Goal: Task Accomplishment & Management: Complete application form

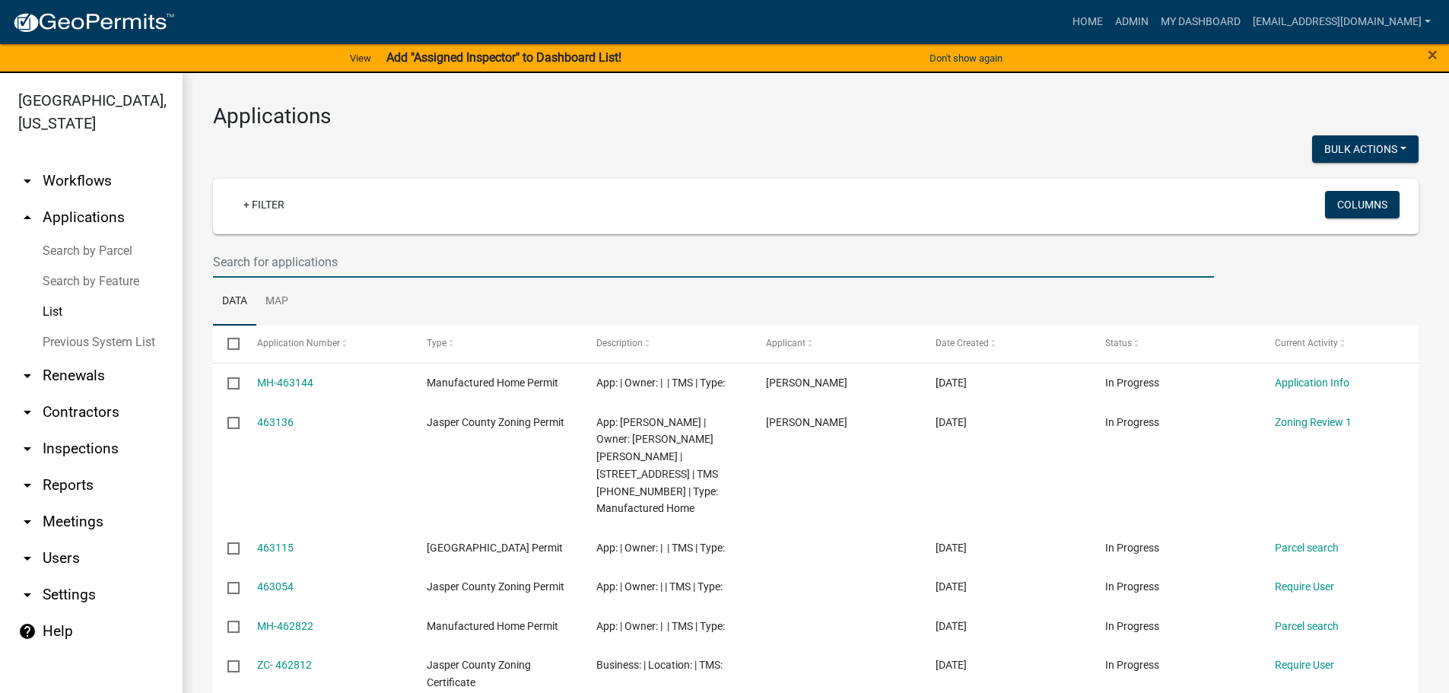
click at [414, 262] on input "text" at bounding box center [713, 261] width 1001 height 31
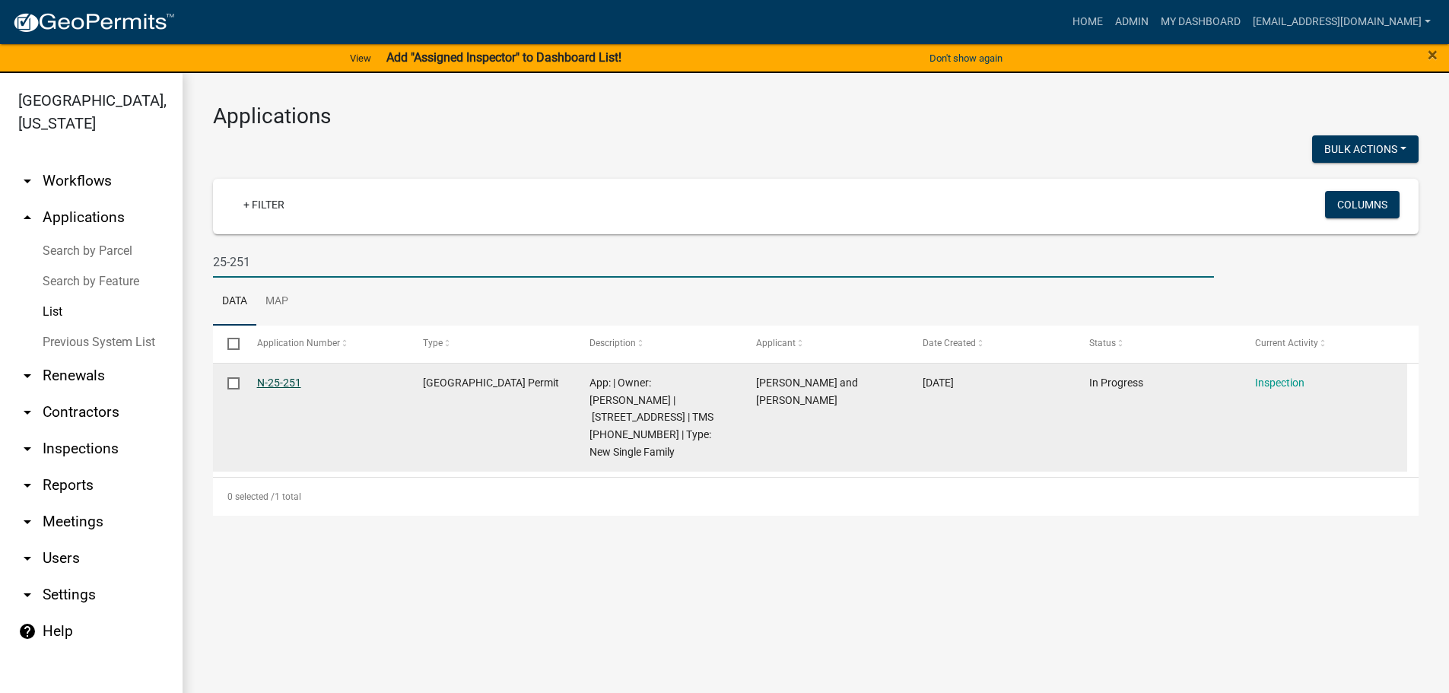
type input "25-251"
click at [288, 379] on link "N-25-251" at bounding box center [279, 383] width 44 height 12
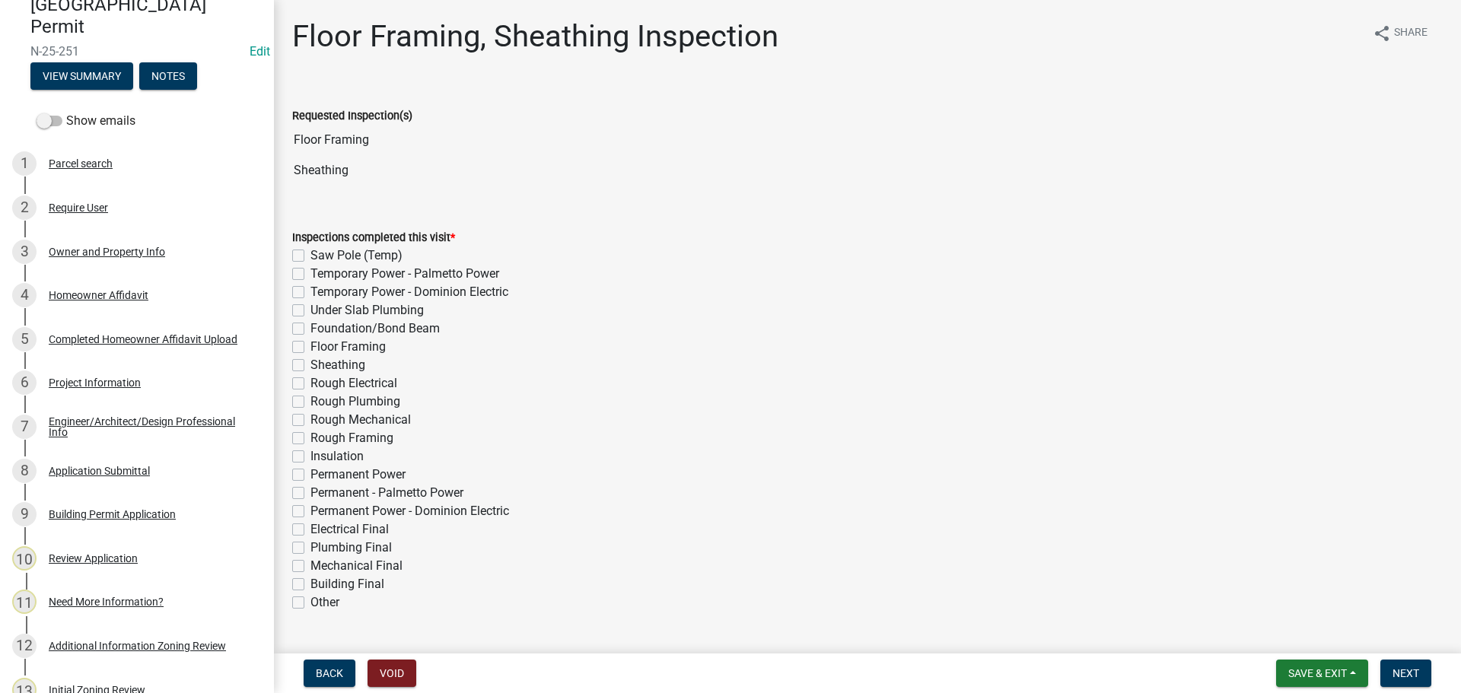
click at [866, 304] on div "Inspections completed this visit * Saw Pole (Temp) Temporary Power - Palmetto P…" at bounding box center [867, 419] width 1150 height 383
click at [310, 367] on label "Sheathing" at bounding box center [337, 365] width 55 height 18
click at [310, 366] on input "Sheathing" at bounding box center [315, 361] width 10 height 10
checkbox input "true"
checkbox input "false"
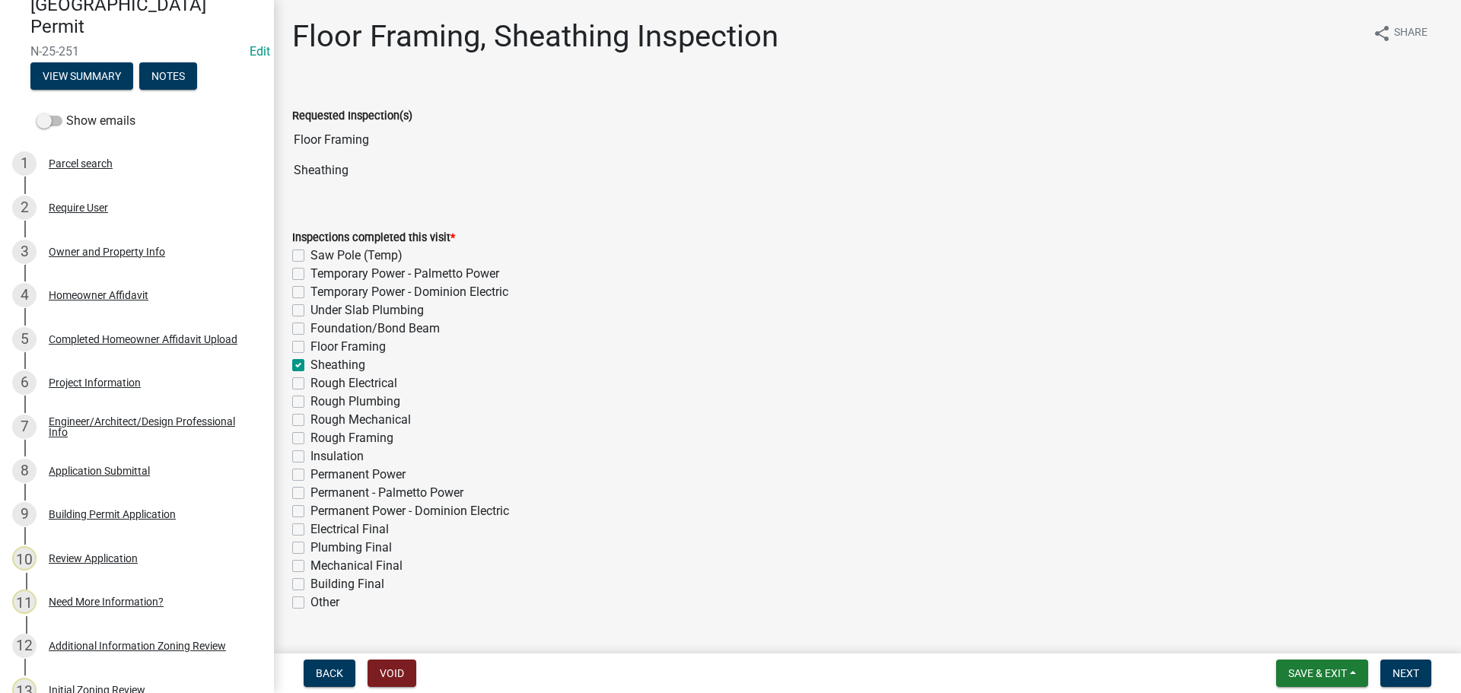
checkbox input "false"
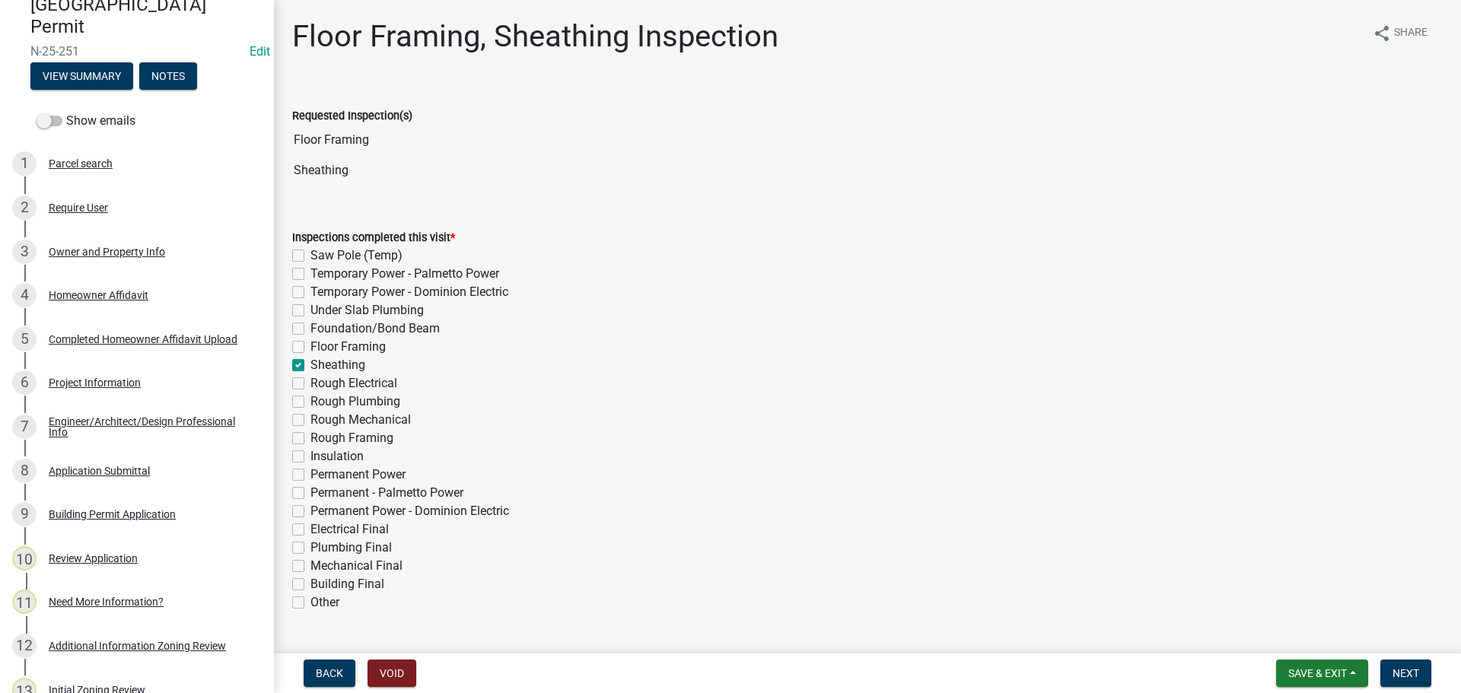
checkbox input "true"
checkbox input "false"
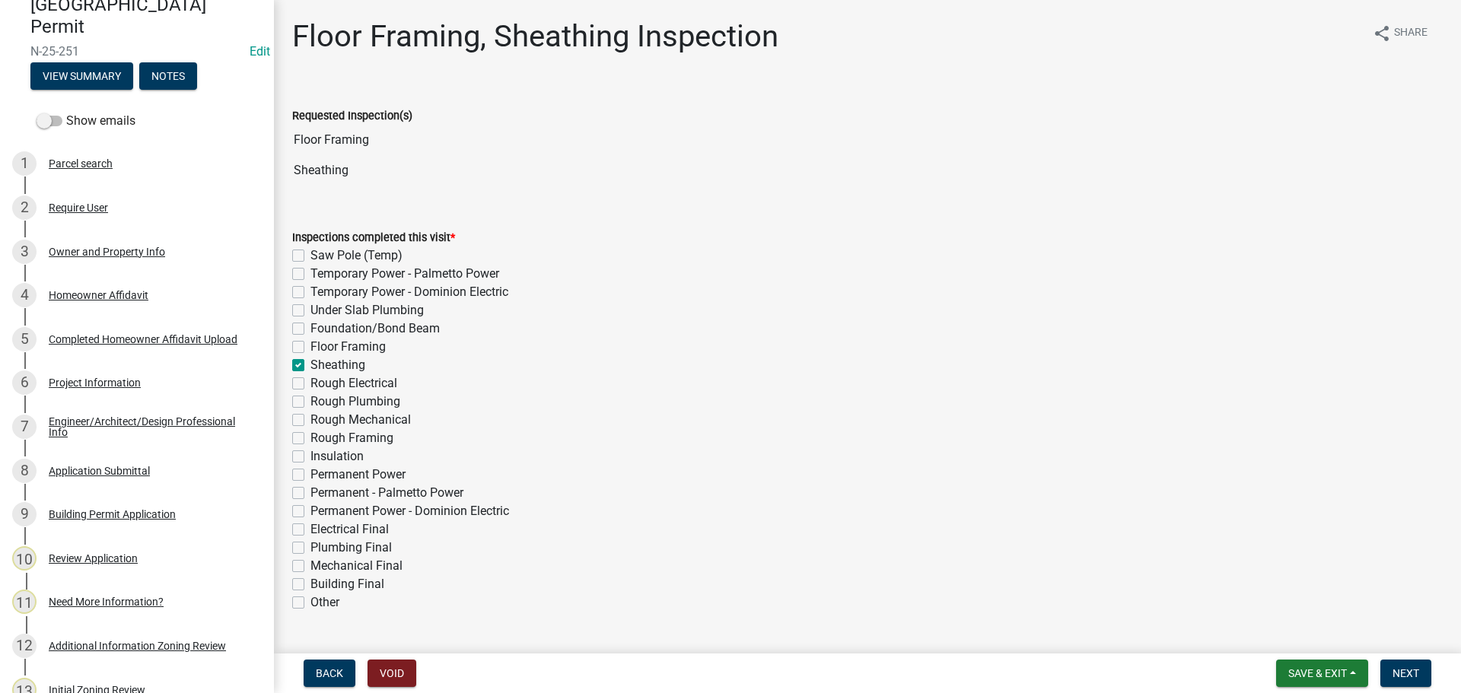
checkbox input "false"
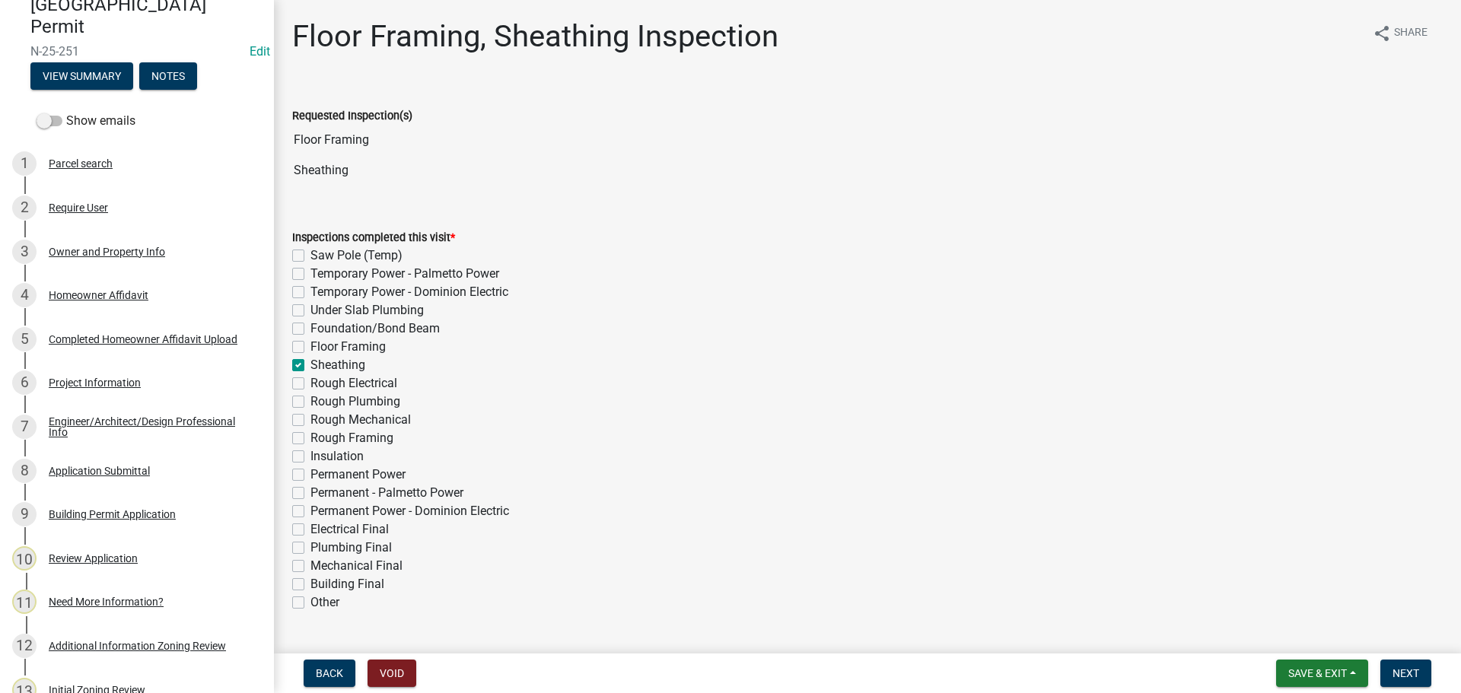
checkbox input "false"
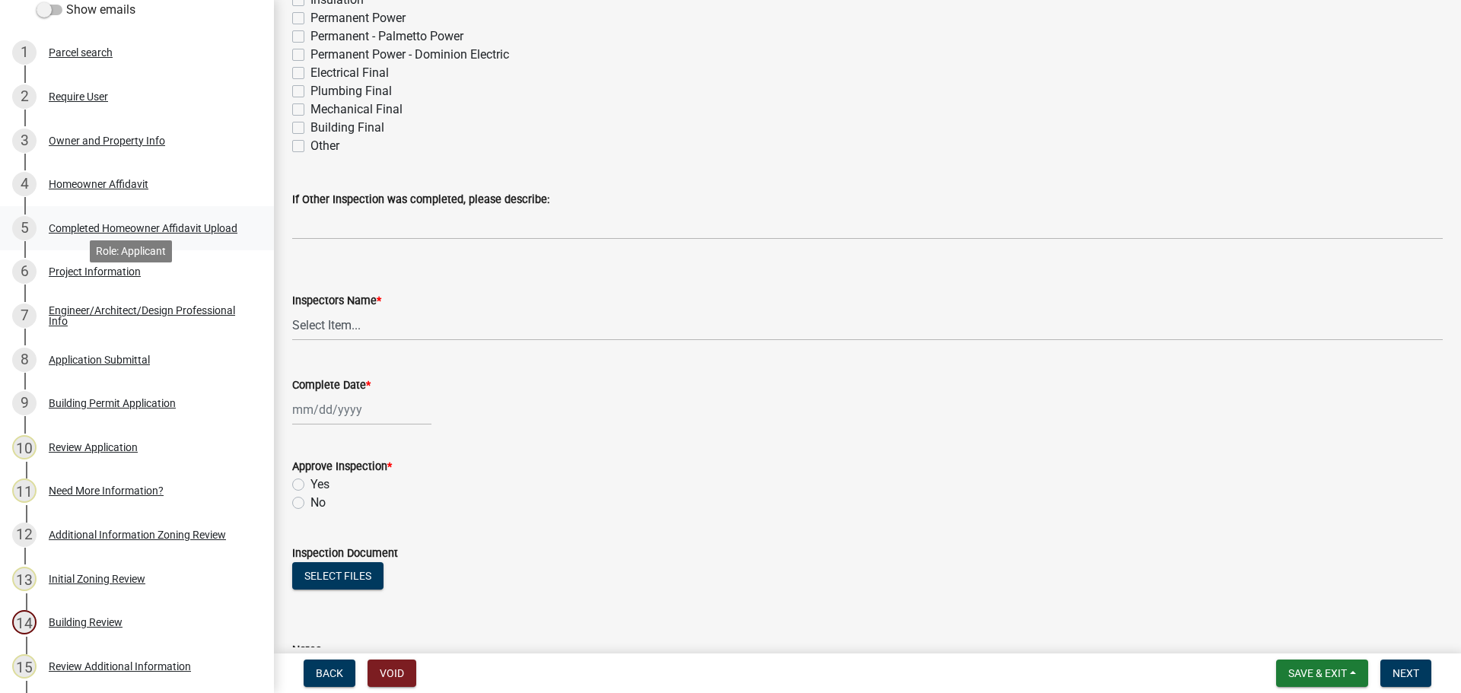
scroll to position [228, 0]
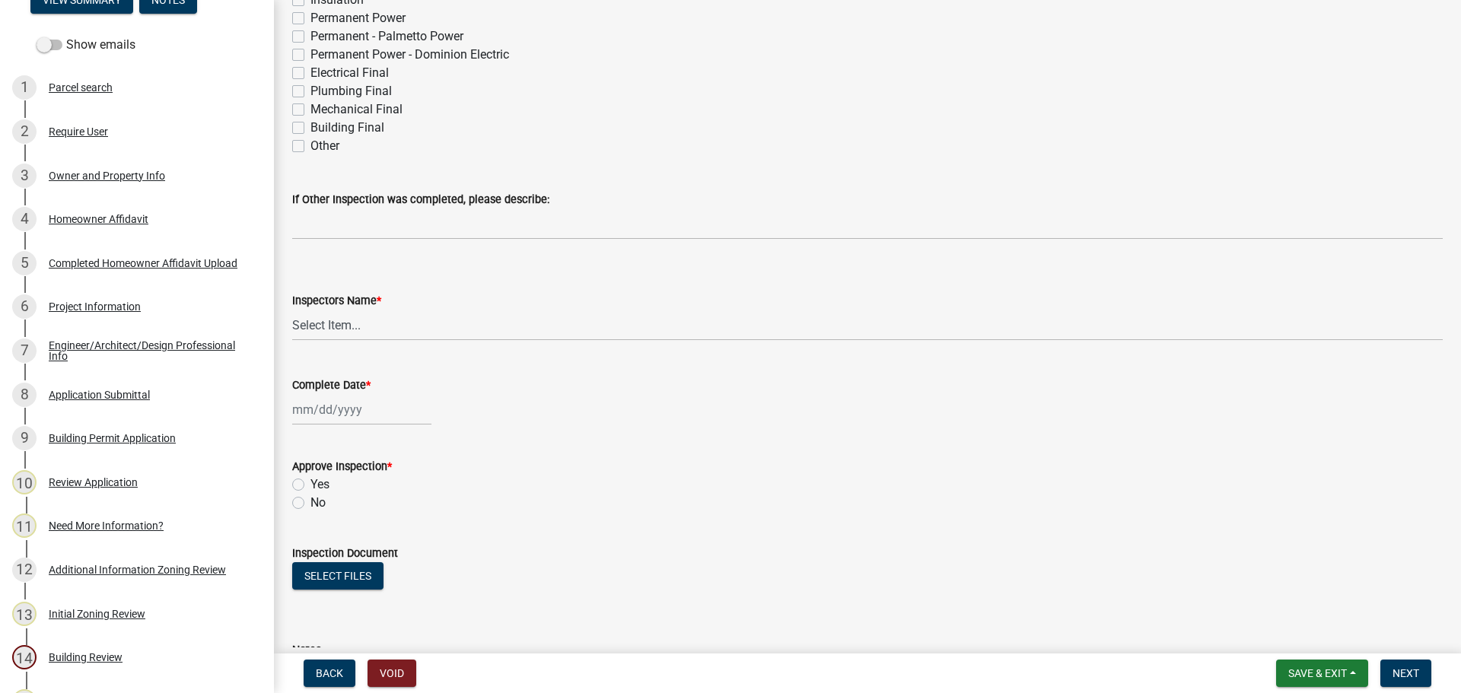
click at [310, 148] on label "Other" at bounding box center [324, 146] width 29 height 18
click at [310, 147] on input "Other" at bounding box center [315, 142] width 10 height 10
checkbox input "true"
checkbox input "false"
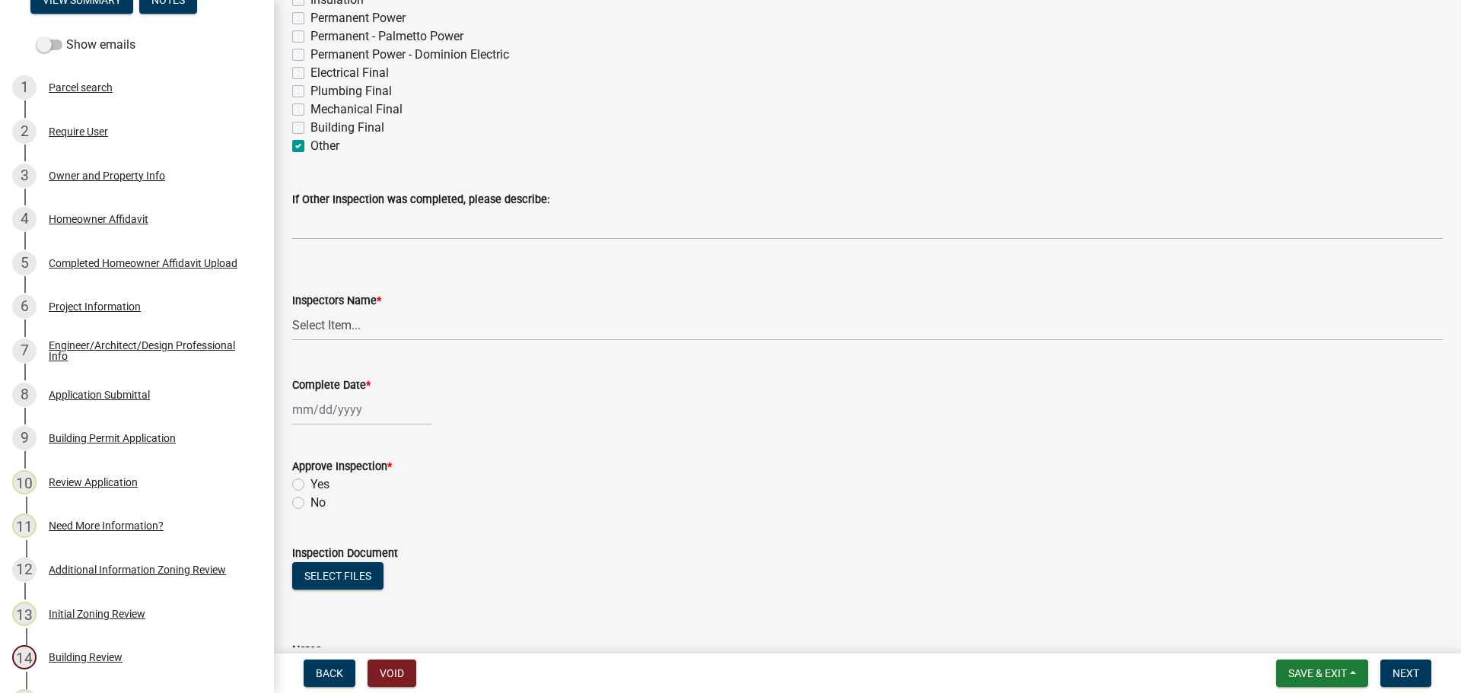
checkbox input "false"
checkbox input "true"
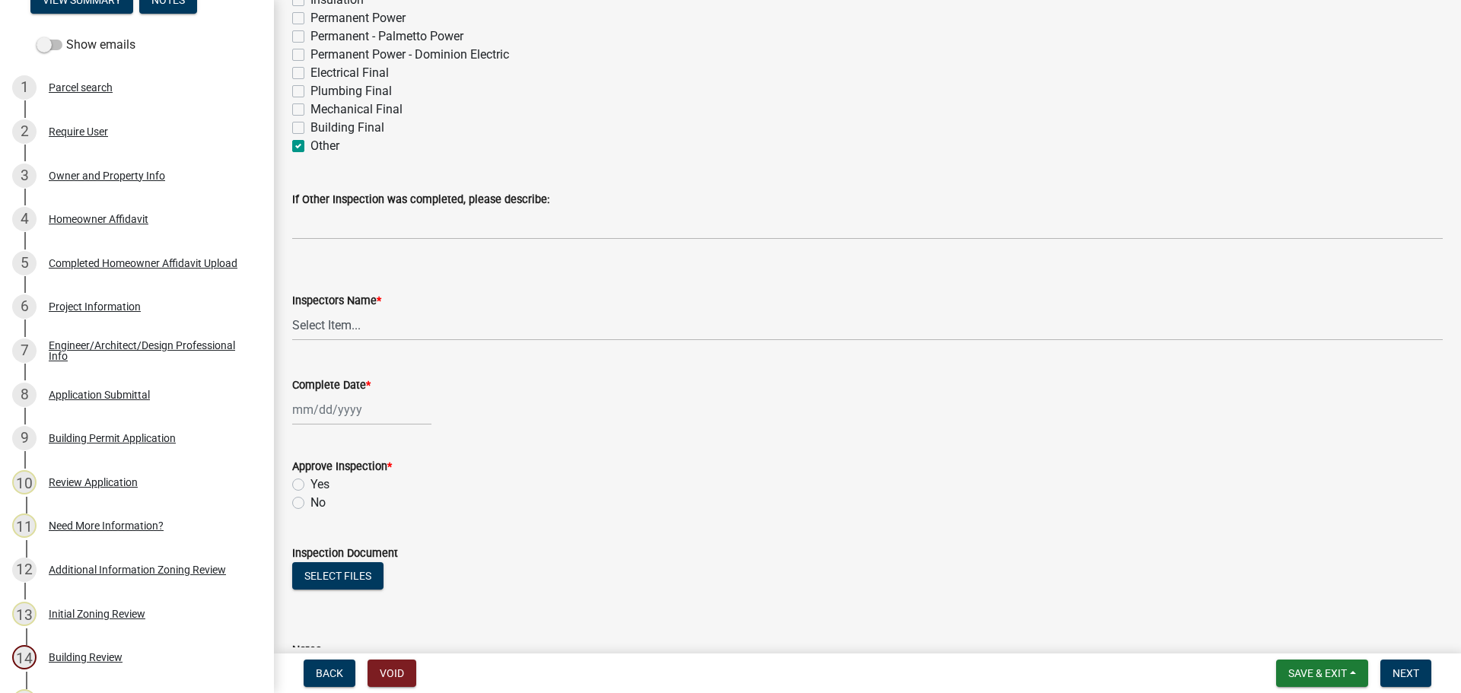
checkbox input "false"
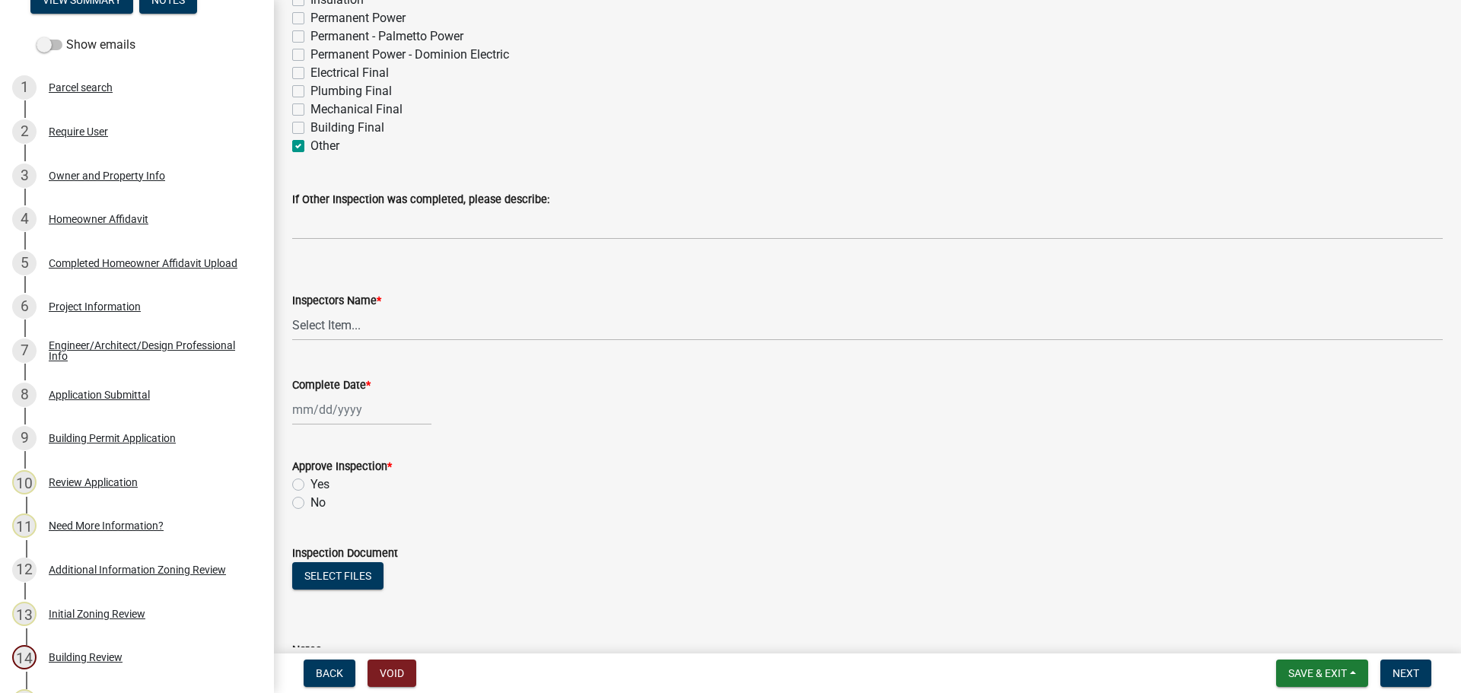
checkbox input "false"
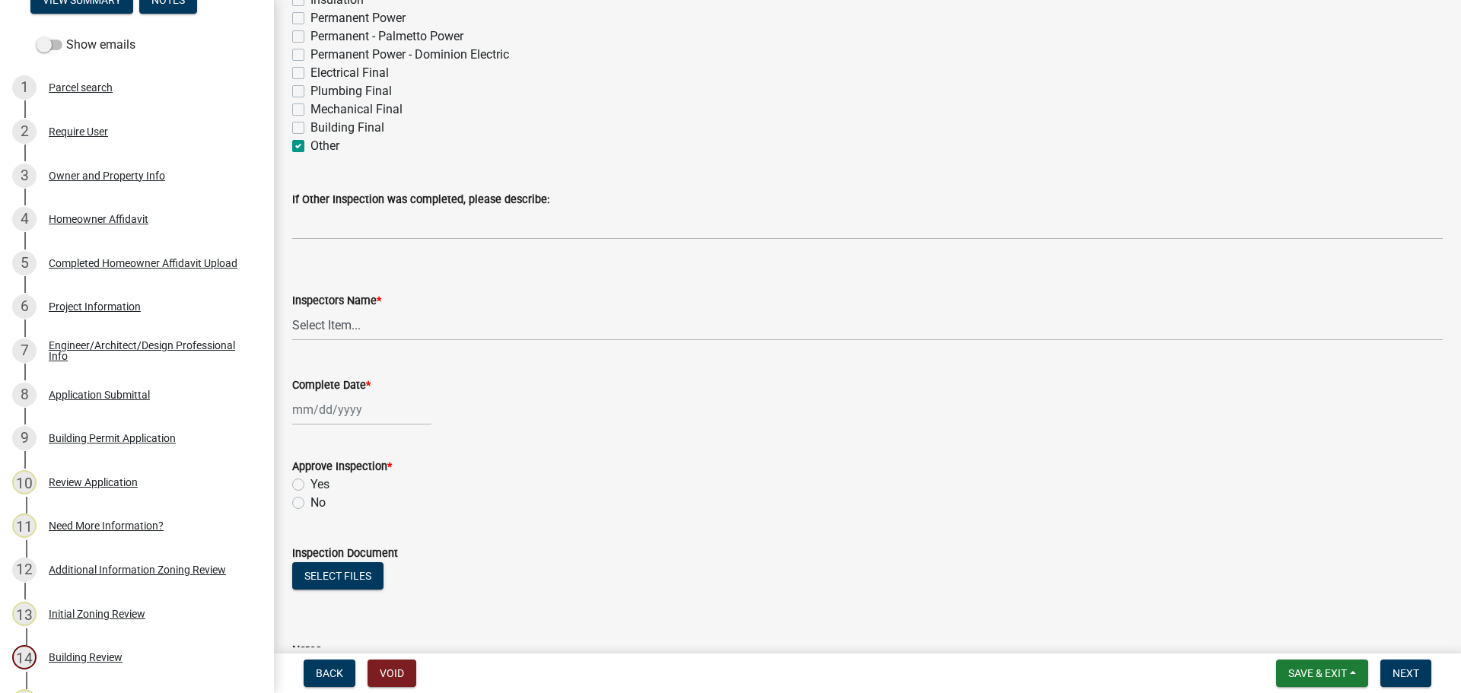
checkbox input "false"
checkbox input "true"
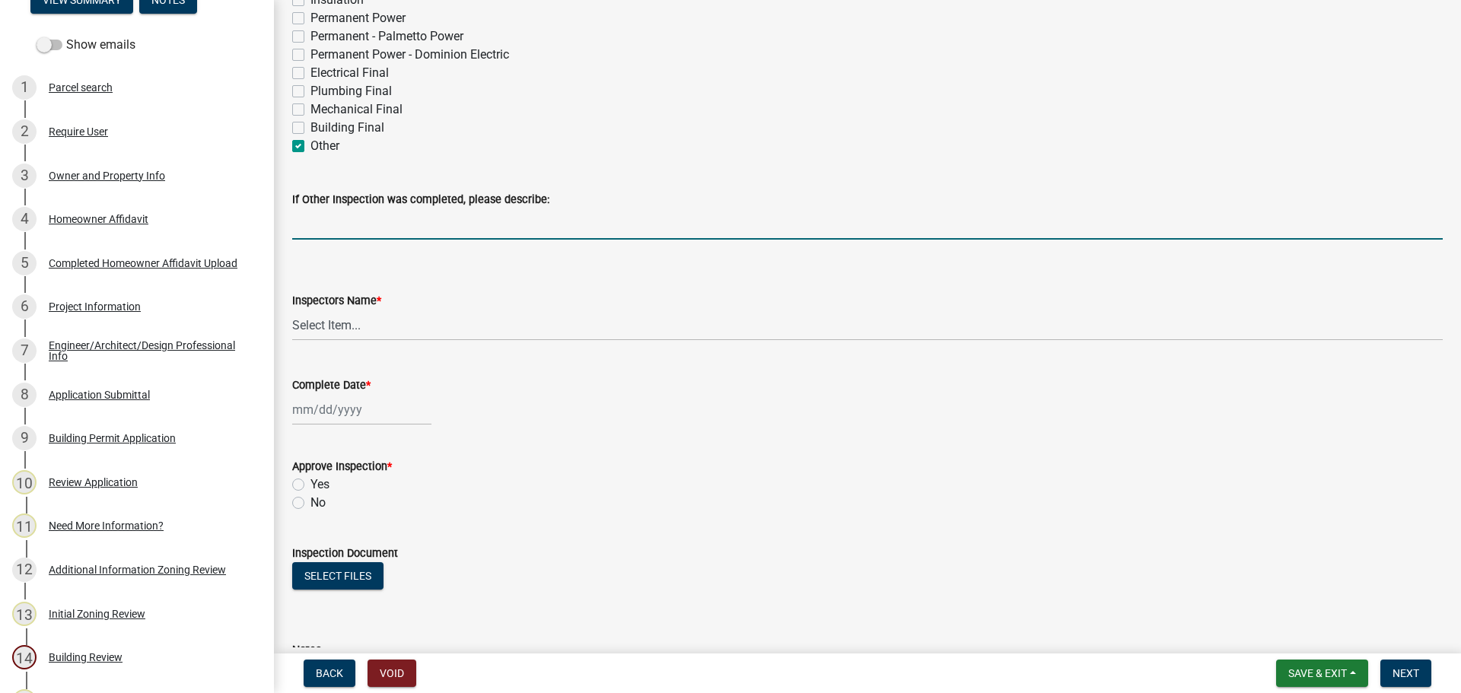
click at [396, 230] on input "If Other Inspection was completed, please describe:" at bounding box center [867, 223] width 1150 height 31
type input "Structural steel"
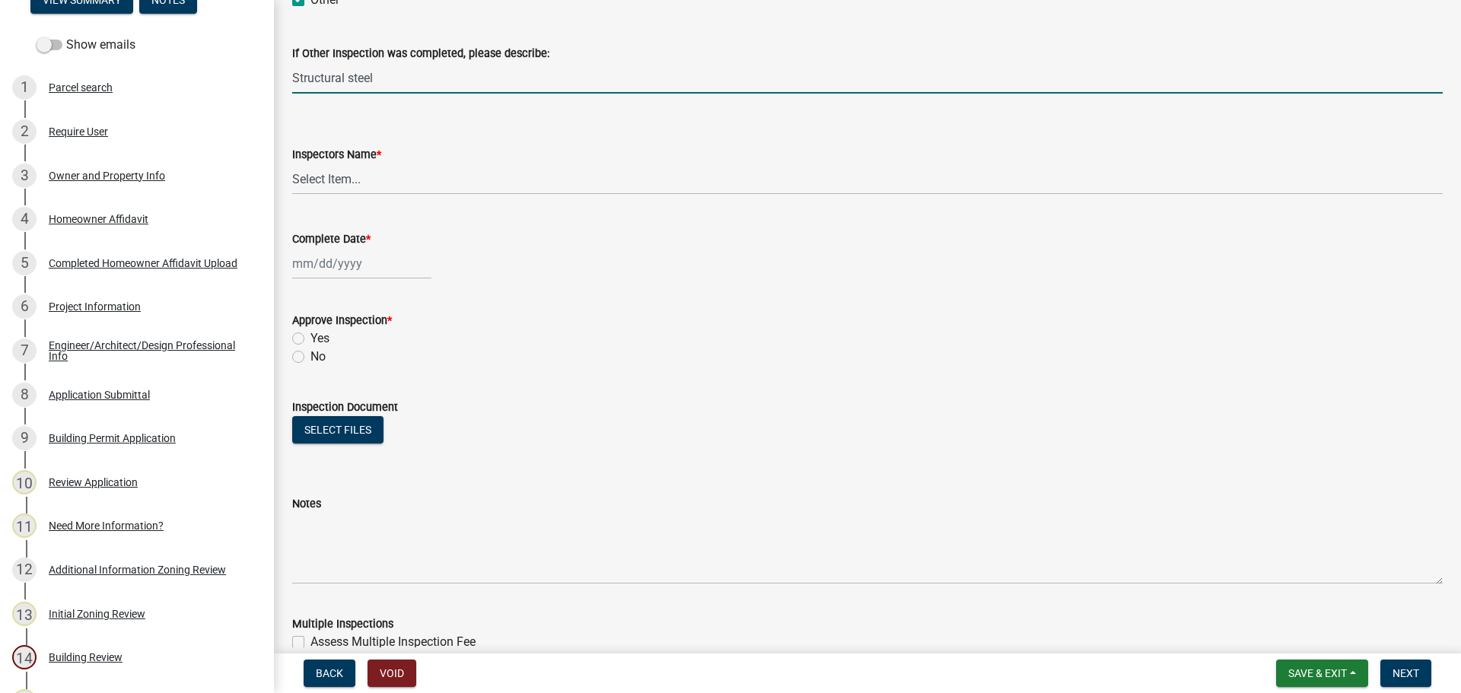
scroll to position [609, 0]
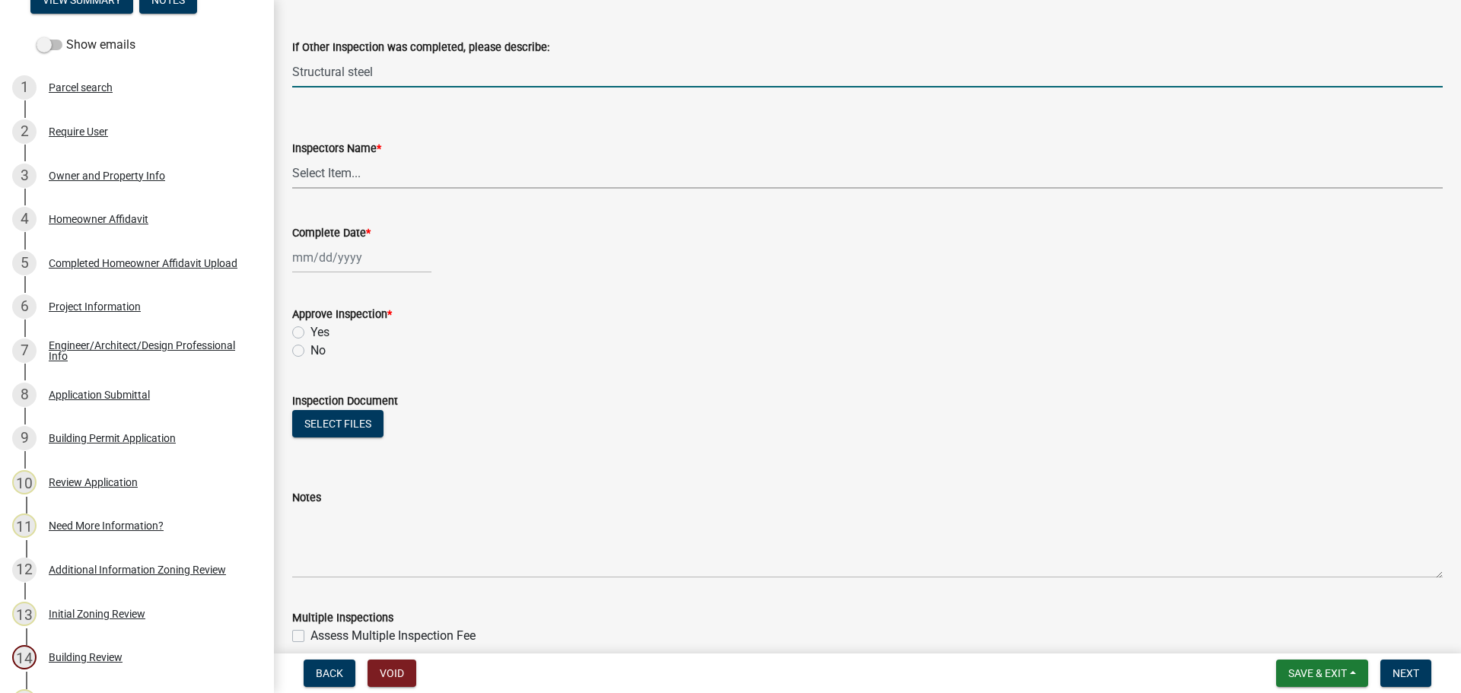
click at [325, 171] on select "Select Item... [EMAIL_ADDRESS][DOMAIN_NAME] ([PERSON_NAME] ) rcampbell ([PERSON…" at bounding box center [867, 172] width 1150 height 31
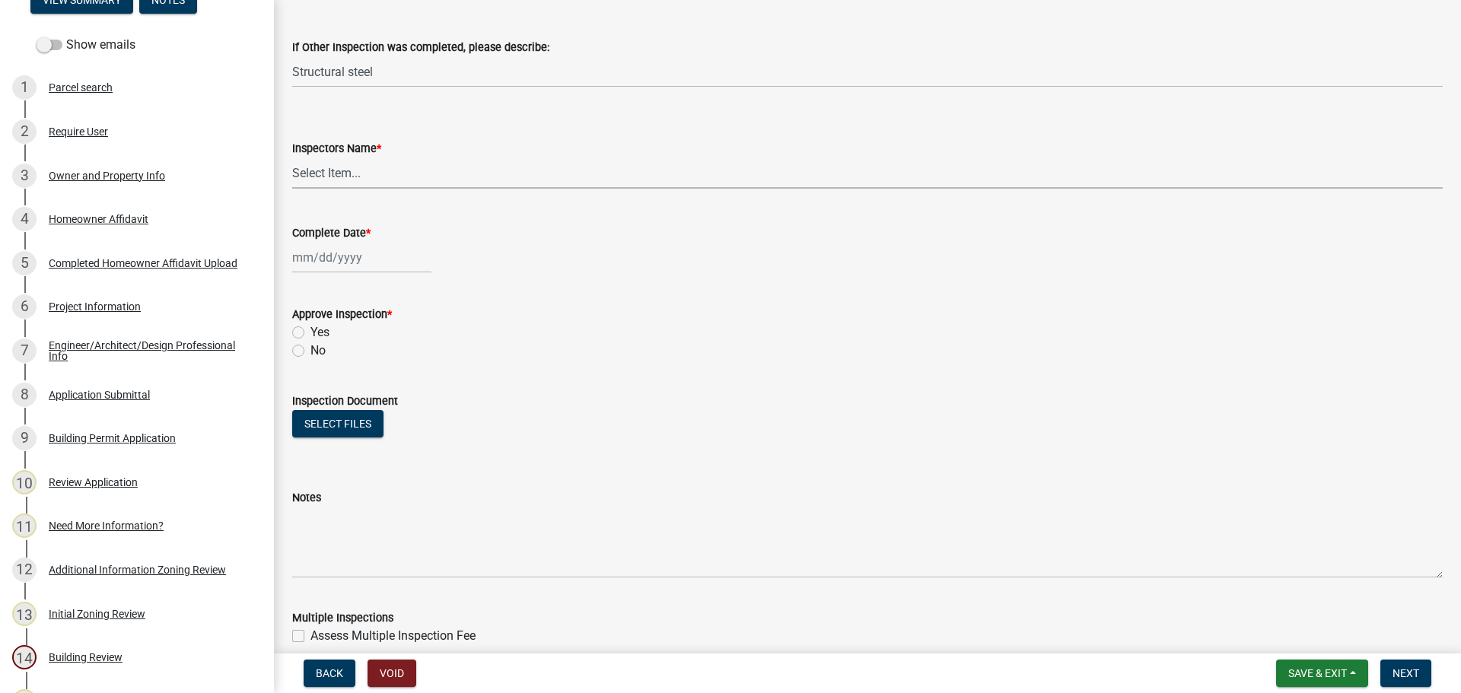
select select "2d9ba1e5-2fdd-4b15-98d0-073dcbeb5880"
click at [292, 157] on select "Select Item... [EMAIL_ADDRESS][DOMAIN_NAME] ([PERSON_NAME] ) rcampbell ([PERSON…" at bounding box center [867, 172] width 1150 height 31
click at [318, 260] on div at bounding box center [361, 257] width 139 height 31
select select "8"
select select "2025"
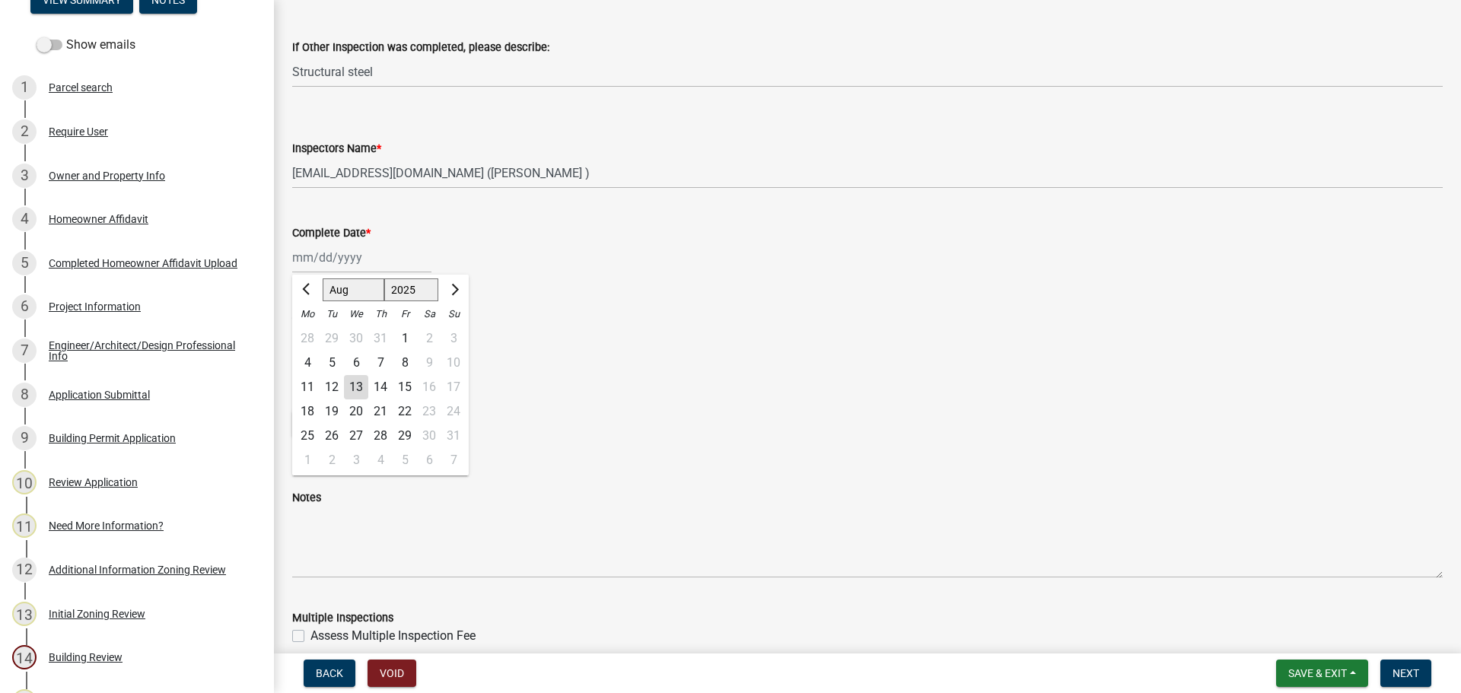
click at [347, 383] on div "13" at bounding box center [356, 387] width 24 height 24
type input "[DATE]"
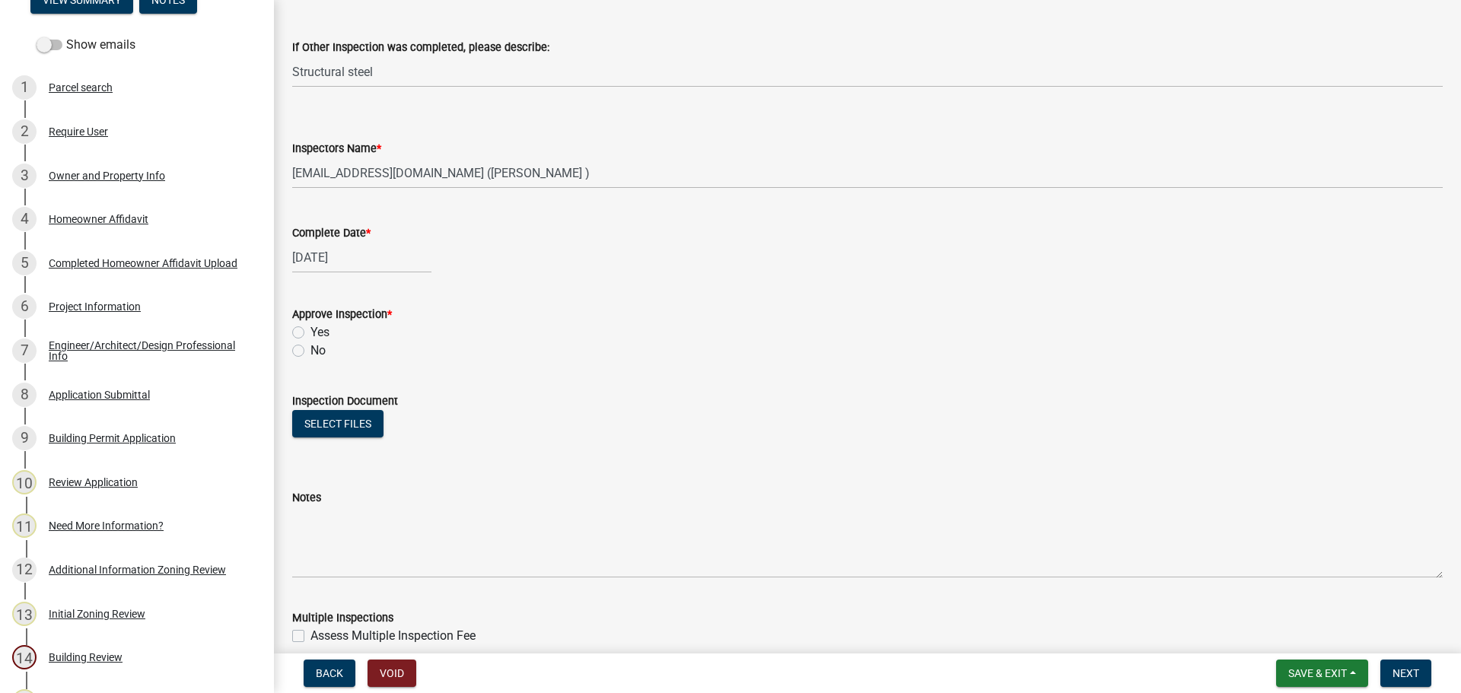
click at [310, 332] on label "Yes" at bounding box center [319, 332] width 19 height 18
click at [310, 332] on input "Yes" at bounding box center [315, 328] width 10 height 10
radio input "true"
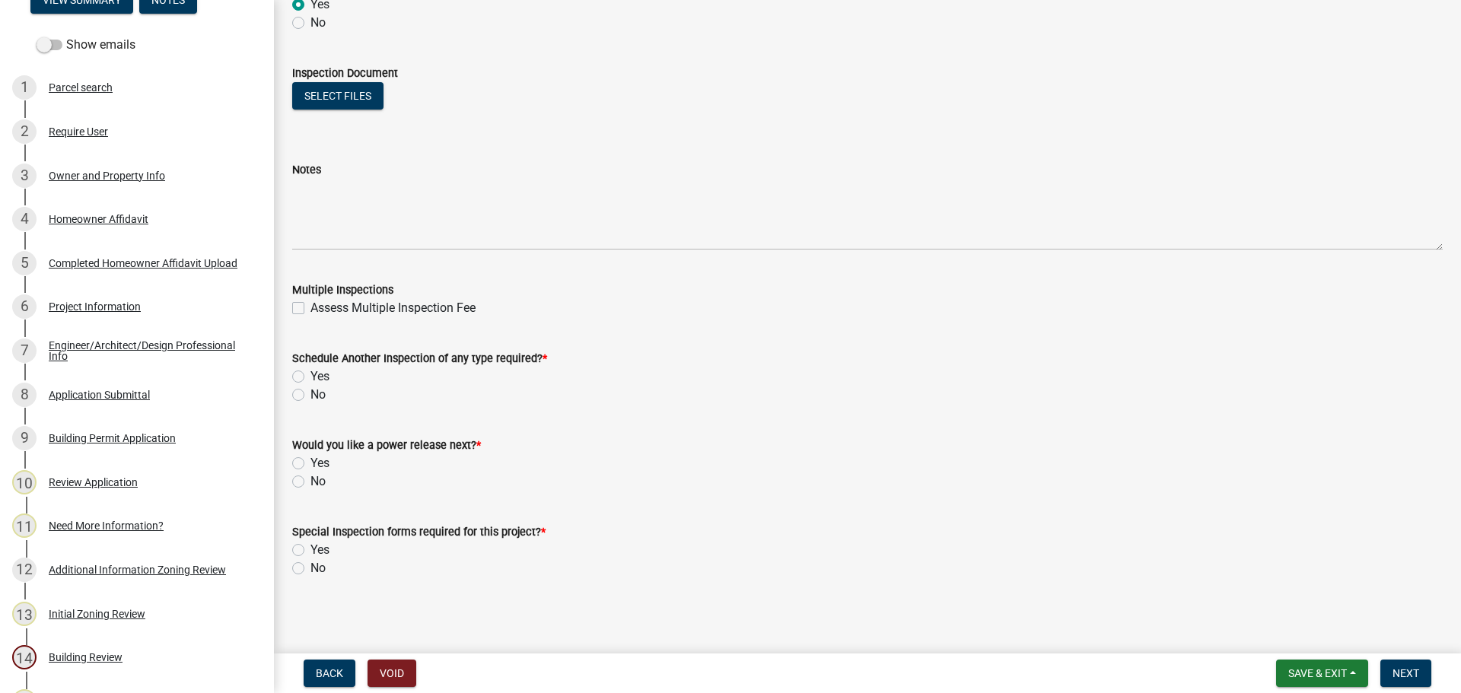
scroll to position [939, 0]
click at [310, 375] on label "Yes" at bounding box center [319, 373] width 19 height 18
click at [310, 374] on input "Yes" at bounding box center [315, 369] width 10 height 10
radio input "true"
click at [310, 479] on label "No" at bounding box center [317, 478] width 15 height 18
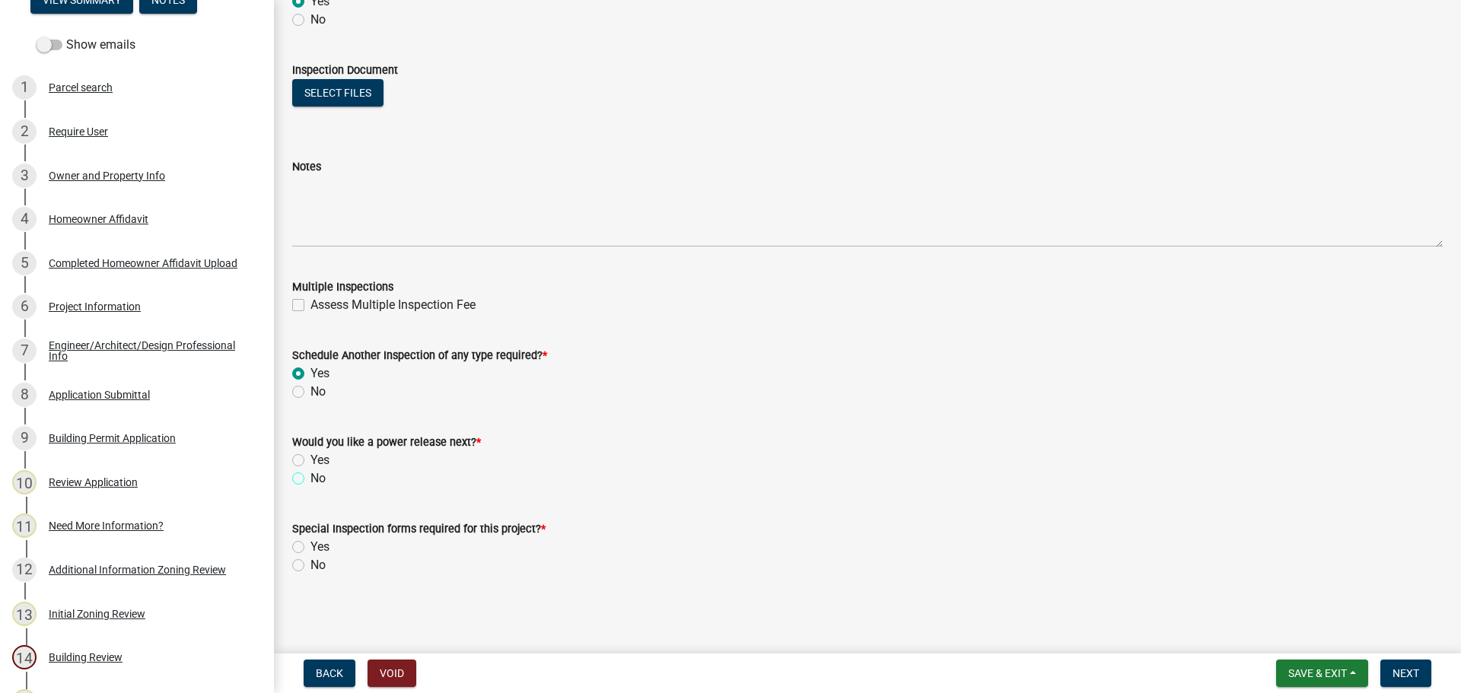
click at [310, 479] on input "No" at bounding box center [315, 474] width 10 height 10
radio input "true"
click at [310, 562] on label "No" at bounding box center [317, 565] width 15 height 18
click at [310, 562] on input "No" at bounding box center [315, 561] width 10 height 10
radio input "true"
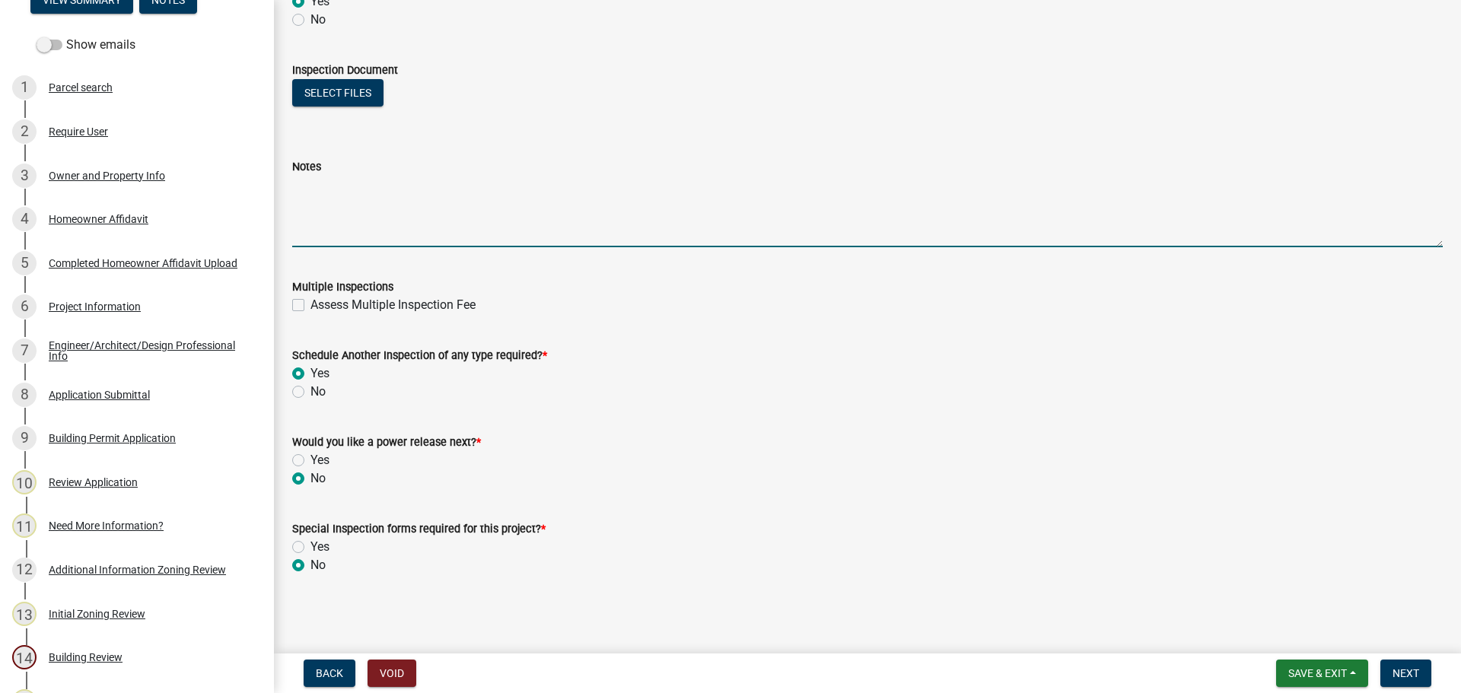
click at [506, 222] on textarea "Notes" at bounding box center [867, 212] width 1150 height 72
click at [380, 199] on textarea "Exterior framing and sheathing is good. OK to proceed wwith interior framing" at bounding box center [867, 212] width 1150 height 72
click at [488, 209] on textarea "Exterior framing and sheathing is good. OK to proceed with interior framing" at bounding box center [867, 212] width 1150 height 72
type textarea "Exterior framing and sheathing is good. OK to proceed with interior framing."
click at [1421, 676] on button "Next" at bounding box center [1405, 673] width 51 height 27
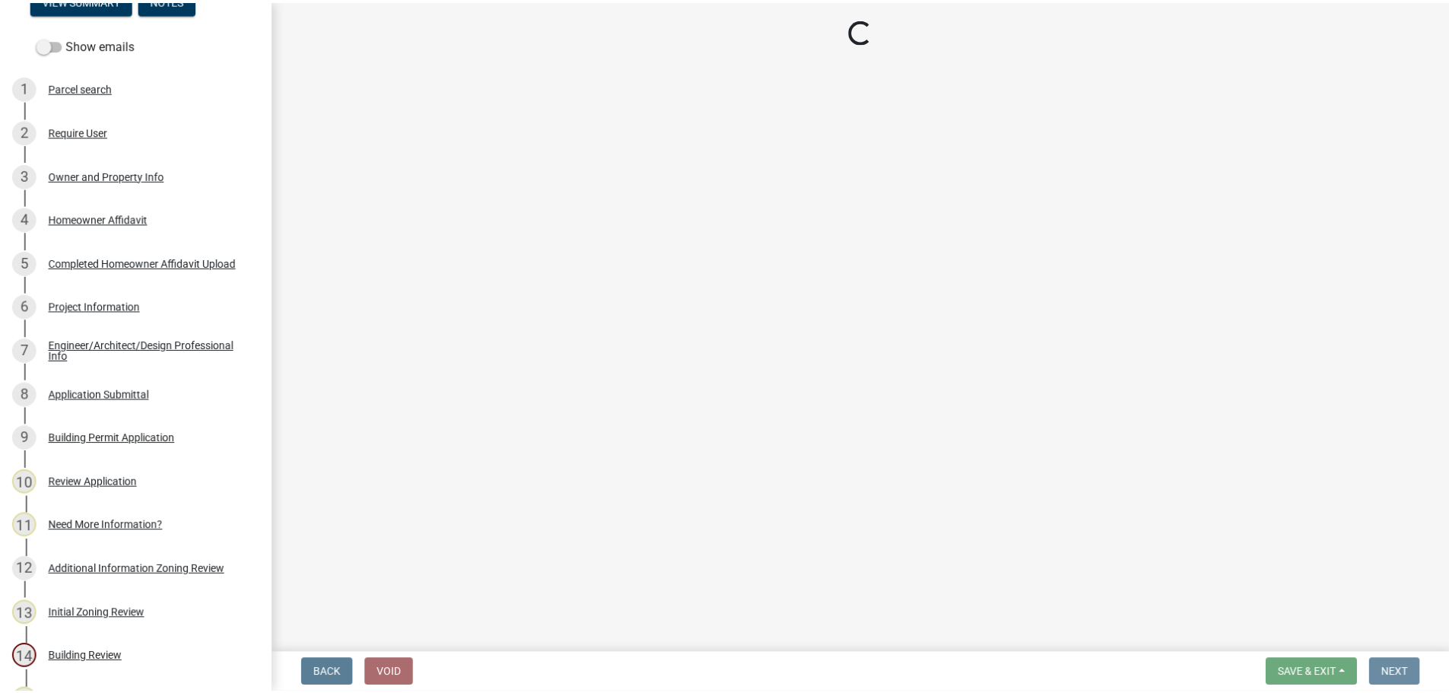
scroll to position [0, 0]
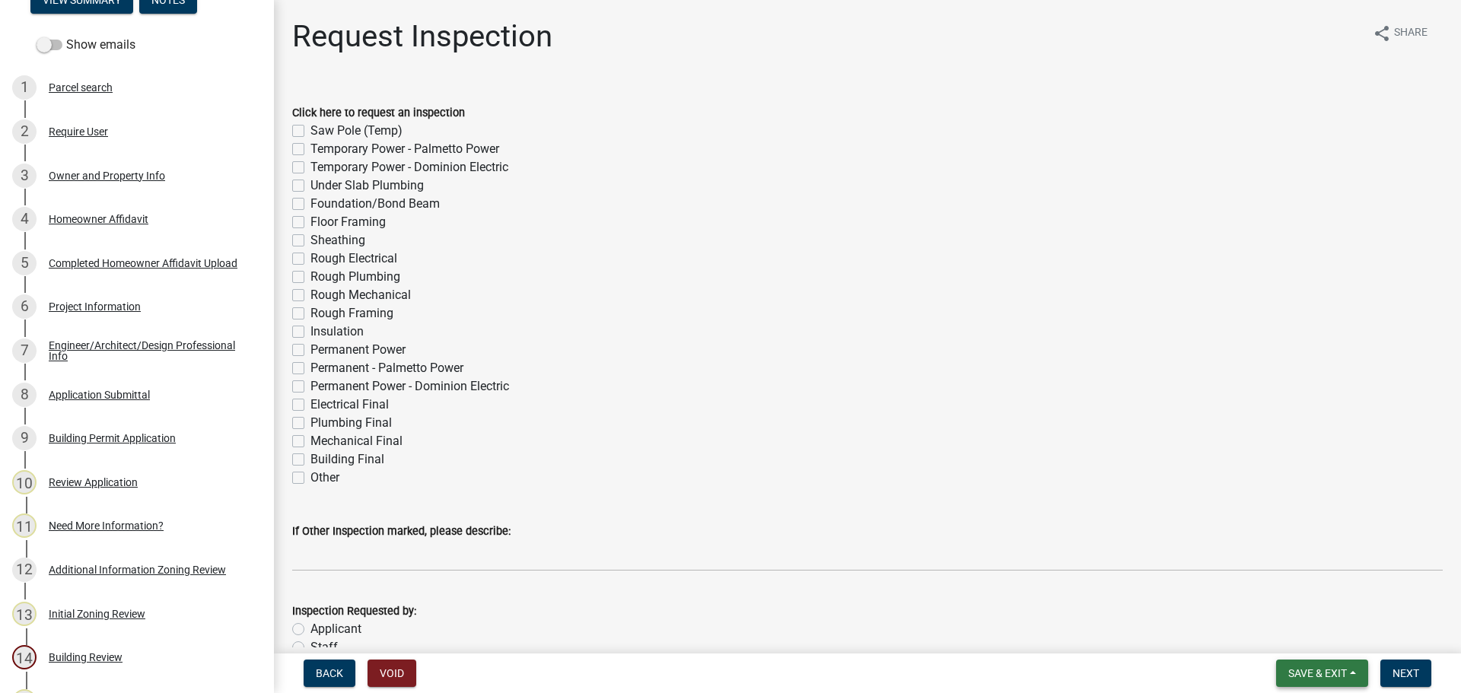
click at [1305, 676] on span "Save & Exit" at bounding box center [1317, 673] width 59 height 12
click at [1289, 633] on button "Save & Exit" at bounding box center [1307, 633] width 122 height 37
